Goal: Information Seeking & Learning: Learn about a topic

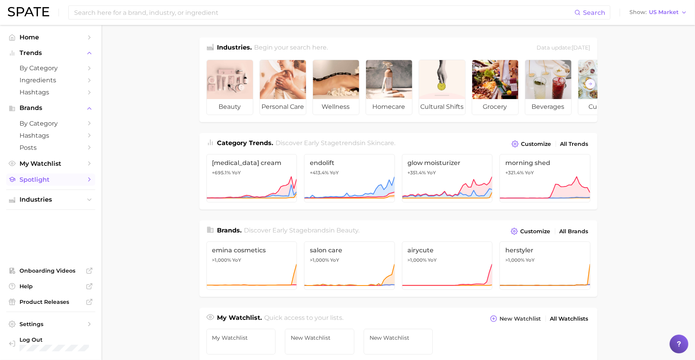
click at [39, 176] on span "Spotlight" at bounding box center [51, 179] width 62 height 7
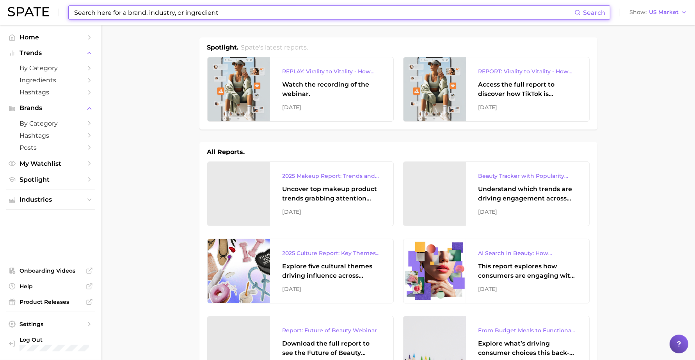
click at [367, 12] on input at bounding box center [323, 12] width 501 height 13
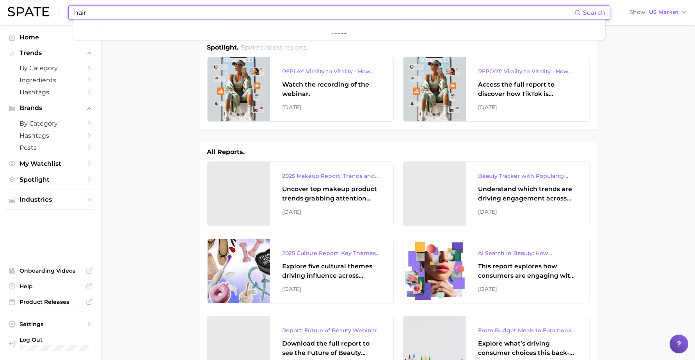
type input "hair"
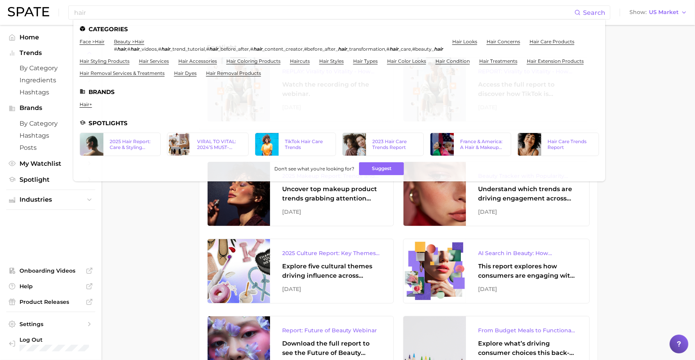
drag, startPoint x: 125, startPoint y: 231, endPoint x: 130, endPoint y: 236, distance: 7.2
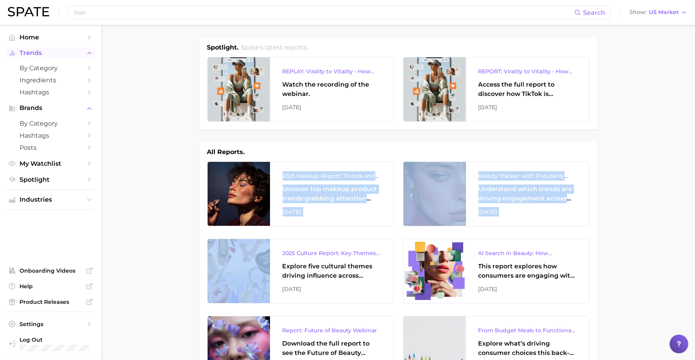
click at [39, 55] on span "Trends" at bounding box center [51, 53] width 62 height 7
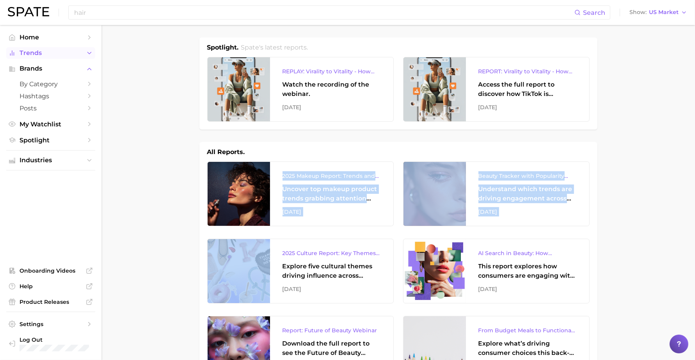
click at [40, 56] on span "Trends" at bounding box center [51, 53] width 62 height 7
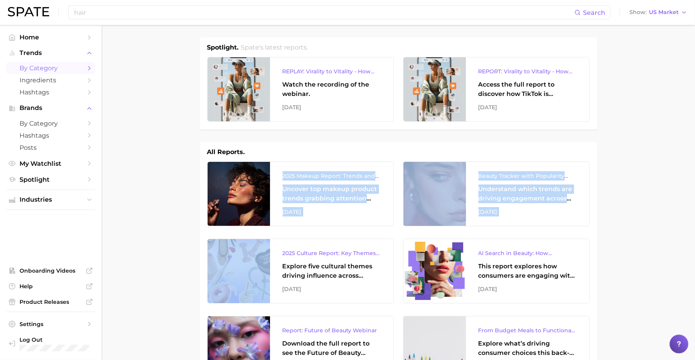
click at [46, 71] on span "by Category" at bounding box center [51, 67] width 62 height 7
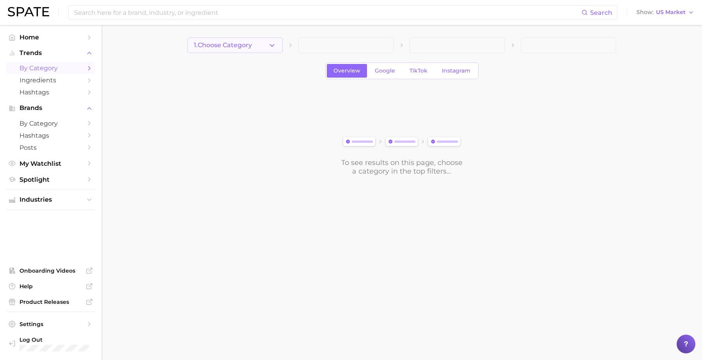
click at [270, 44] on icon "button" at bounding box center [272, 45] width 8 height 8
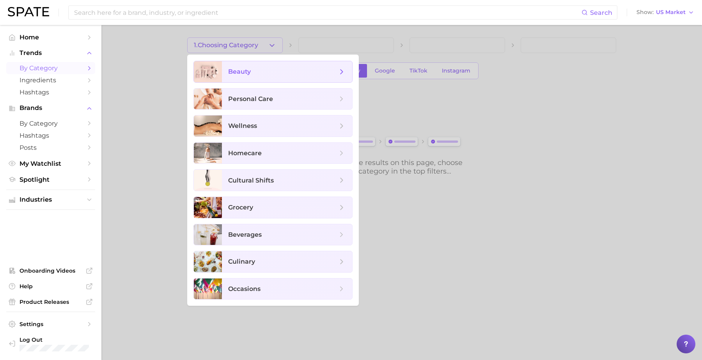
click at [282, 78] on span "beauty" at bounding box center [287, 71] width 130 height 21
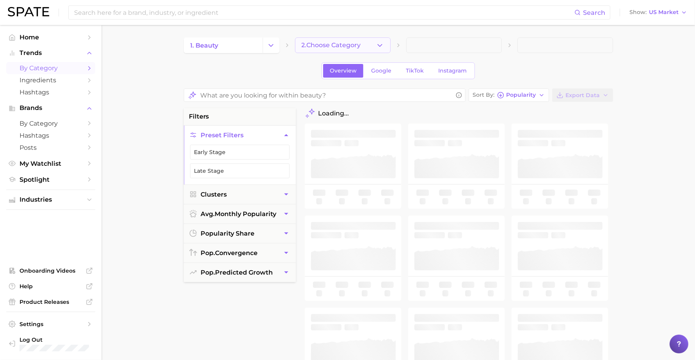
click at [362, 44] on button "2. Choose Category" at bounding box center [343, 45] width 96 height 16
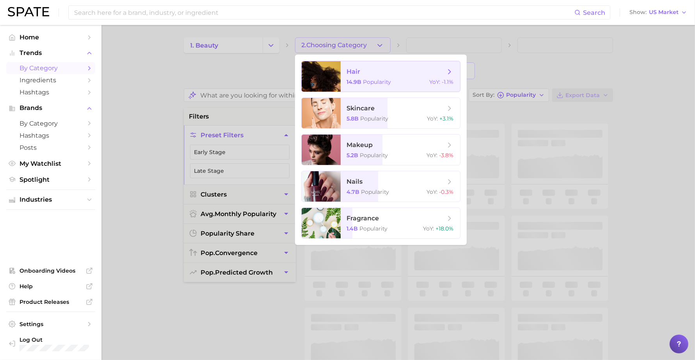
click at [378, 78] on span "Popularity" at bounding box center [377, 81] width 28 height 7
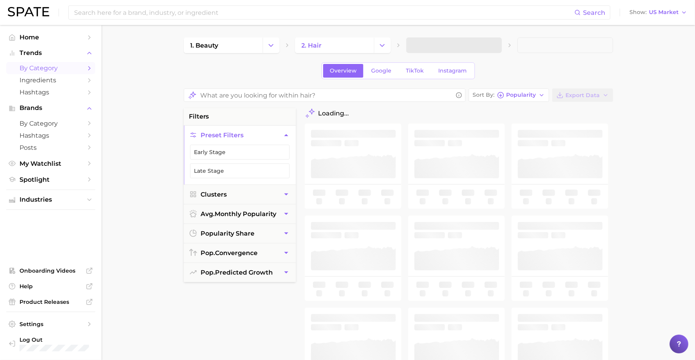
click at [496, 41] on span at bounding box center [454, 45] width 96 height 16
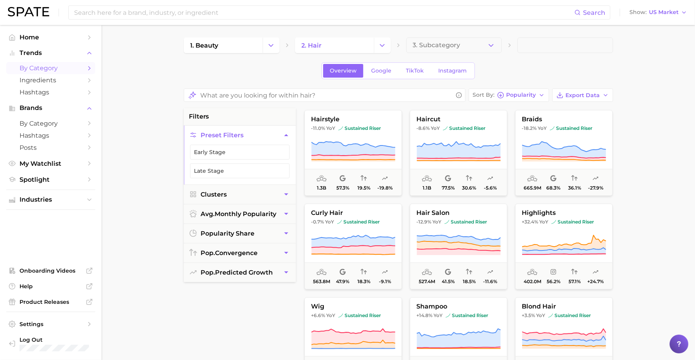
click at [483, 46] on button "3. Subcategory" at bounding box center [454, 45] width 96 height 16
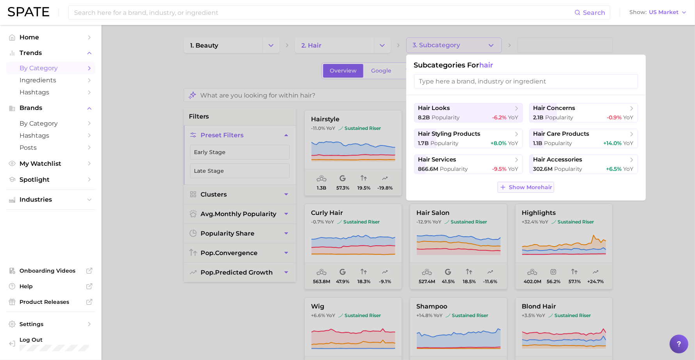
click at [548, 188] on span "Show More hair" at bounding box center [530, 187] width 43 height 7
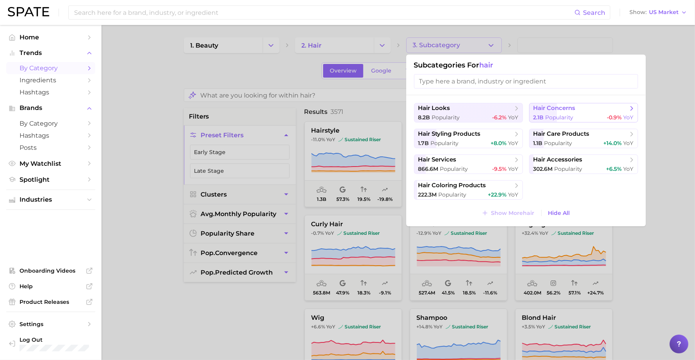
click at [564, 108] on span "hair concerns" at bounding box center [554, 108] width 42 height 7
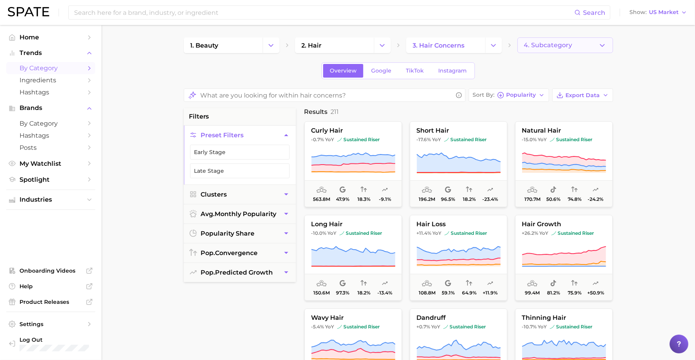
click at [564, 46] on span "4. Subcategory" at bounding box center [548, 45] width 48 height 7
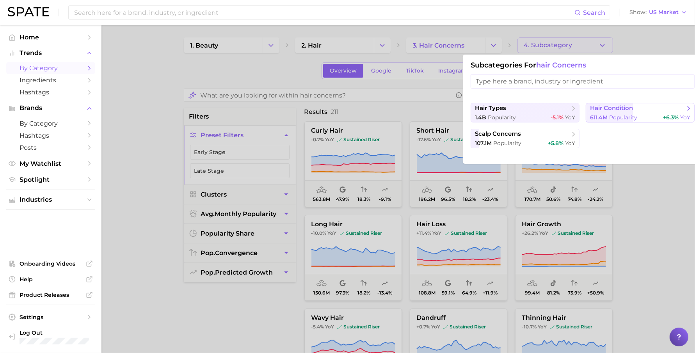
click at [619, 118] on span "Popularity" at bounding box center [623, 117] width 28 height 7
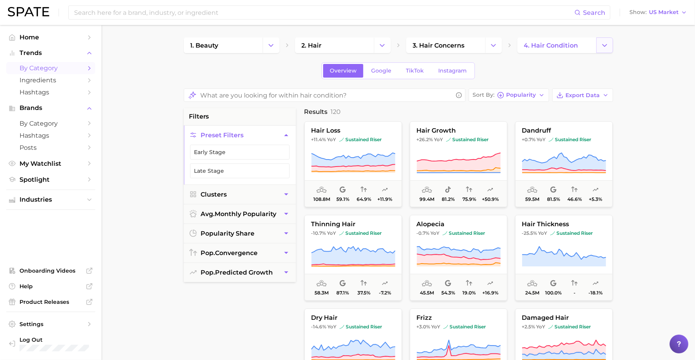
click at [597, 42] on button "Change Category" at bounding box center [604, 45] width 17 height 16
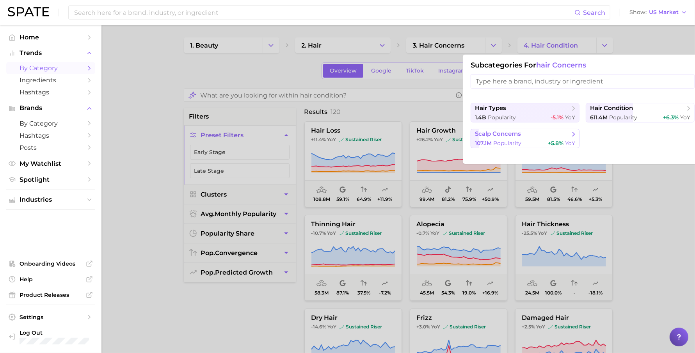
click at [546, 137] on span "scalp concerns" at bounding box center [522, 134] width 95 height 8
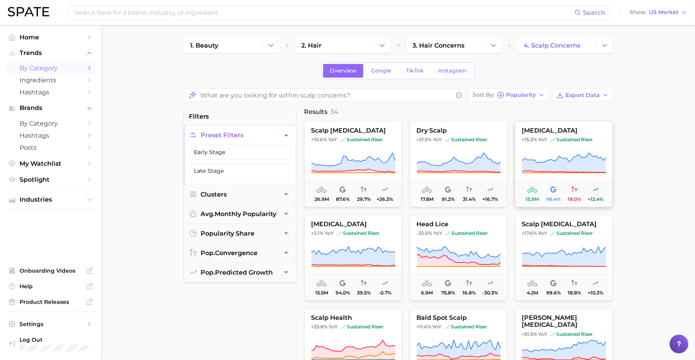
drag, startPoint x: 571, startPoint y: 127, endPoint x: 524, endPoint y: 127, distance: 46.8
click at [524, 127] on button "cradle cap +15.3% YoY sustained riser 15.9m 96.4% 19.0% +12.4%" at bounding box center [564, 164] width 98 height 86
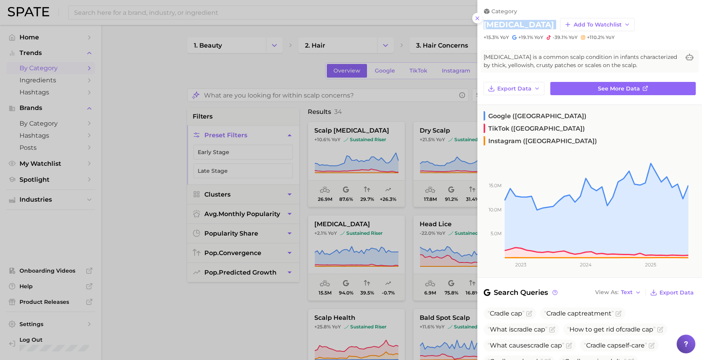
drag, startPoint x: 514, startPoint y: 24, endPoint x: 477, endPoint y: 25, distance: 36.3
click at [478, 25] on div "category cradle cap Add to Watchlist +15.3% YoY +19.1% YoY -39.1% YoY +110.2% Y…" at bounding box center [590, 20] width 225 height 41
copy div "cradle cap Add to Watchlist"
click at [460, 184] on div at bounding box center [351, 180] width 702 height 360
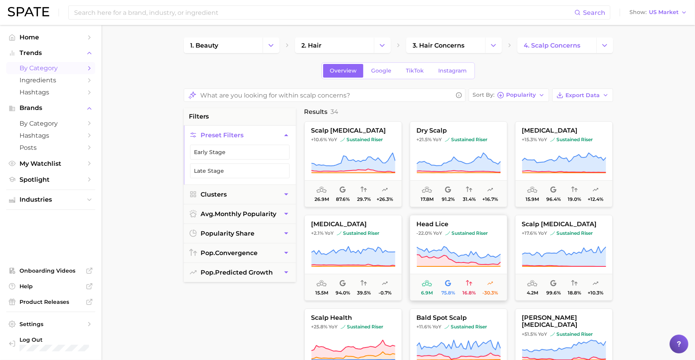
click at [453, 252] on icon at bounding box center [459, 252] width 84 height 11
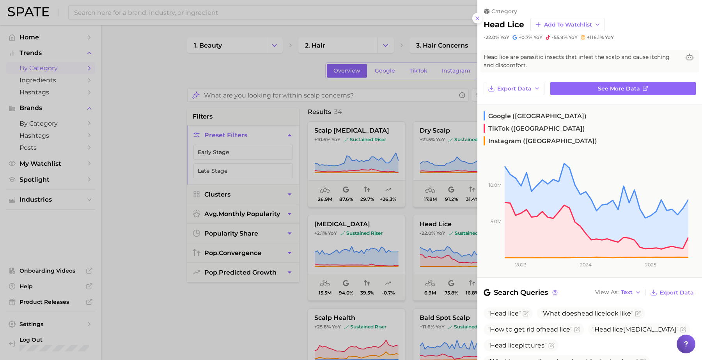
click at [294, 295] on div at bounding box center [351, 180] width 702 height 360
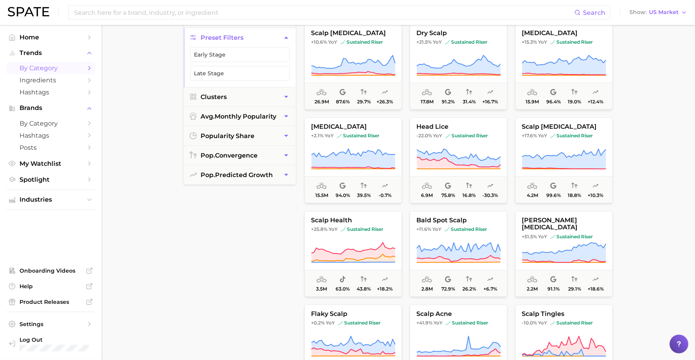
scroll to position [195, 0]
